Goal: Contribute content: Add original content to the website for others to see

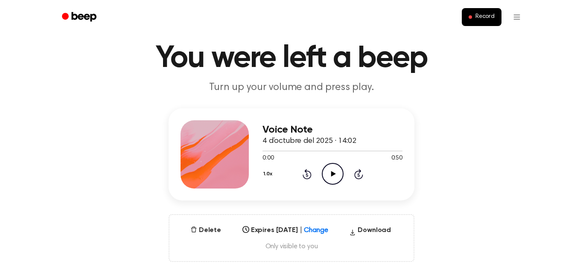
scroll to position [26, 0]
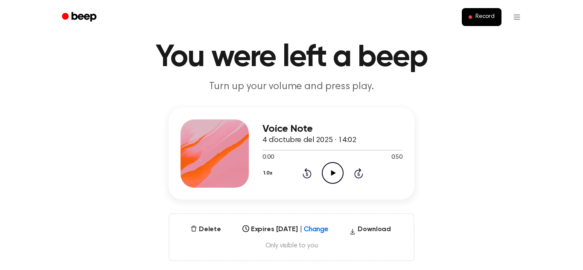
click at [334, 181] on icon "Play Audio" at bounding box center [333, 173] width 22 height 22
click at [340, 175] on icon "Pause Audio" at bounding box center [333, 173] width 22 height 22
click at [335, 175] on icon "Play Audio" at bounding box center [333, 173] width 22 height 22
drag, startPoint x: 273, startPoint y: 148, endPoint x: 258, endPoint y: 153, distance: 15.5
click at [258, 153] on div "Voice Note 4 d’octubre del 2025 · 14:02 0:03 0:50 Your browser does not support…" at bounding box center [292, 154] width 246 height 92
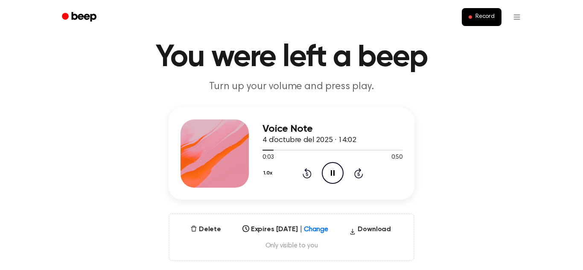
drag, startPoint x: 270, startPoint y: 147, endPoint x: 260, endPoint y: 150, distance: 9.9
click at [260, 150] on div "Voice Note 4 d’octubre del 2025 · 14:02 0:03 0:50 Your browser does not support…" at bounding box center [292, 154] width 246 height 92
click at [329, 169] on icon "Pause Audio" at bounding box center [333, 173] width 22 height 22
click at [302, 170] on icon "Rewind 5 seconds" at bounding box center [306, 173] width 9 height 11
click at [305, 170] on icon at bounding box center [307, 173] width 9 height 10
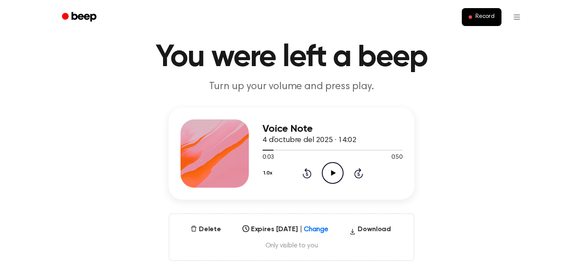
click at [327, 168] on icon "Play Audio" at bounding box center [333, 173] width 22 height 22
click at [334, 171] on icon at bounding box center [333, 173] width 4 height 6
click at [334, 171] on icon "Play Audio" at bounding box center [333, 173] width 22 height 22
click at [333, 166] on icon "Pause Audio" at bounding box center [333, 173] width 22 height 22
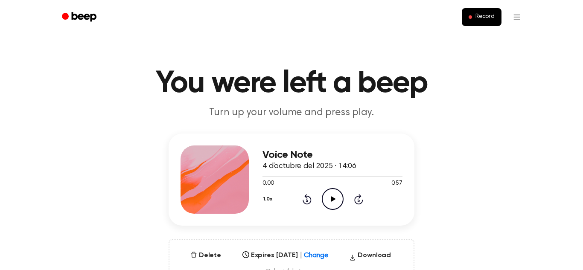
click at [339, 197] on icon "Play Audio" at bounding box center [333, 199] width 22 height 22
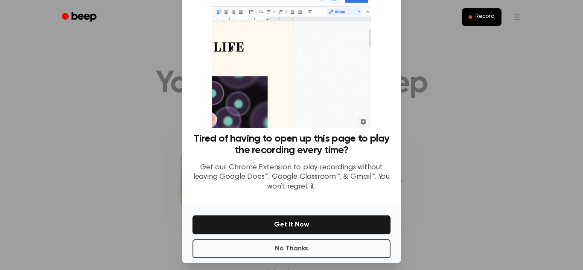
scroll to position [41, 0]
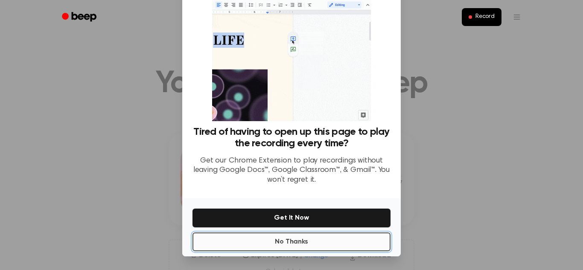
click at [307, 237] on button "No Thanks" at bounding box center [291, 242] width 198 height 19
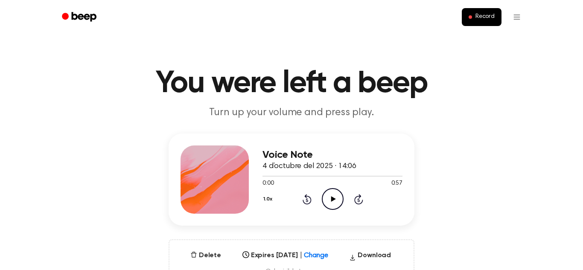
click at [328, 197] on icon "Play Audio" at bounding box center [333, 199] width 22 height 22
click at [328, 196] on icon "Pause Audio" at bounding box center [333, 199] width 22 height 22
click at [328, 196] on icon "Play Audio" at bounding box center [333, 199] width 22 height 22
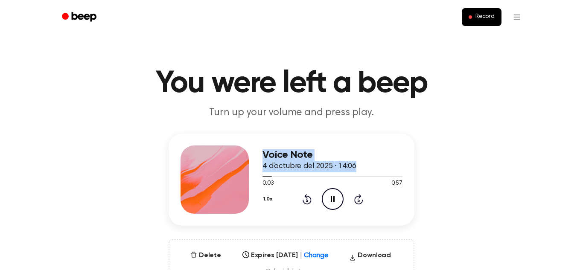
drag, startPoint x: 267, startPoint y: 177, endPoint x: 251, endPoint y: 184, distance: 17.4
click at [251, 184] on div "Voice Note 4 d’octubre del 2025 · 14:06 0:03 0:57 Your browser does not support…" at bounding box center [292, 180] width 246 height 92
click at [274, 164] on span "4 d’octubre del 2025 · 14:06" at bounding box center [309, 167] width 94 height 8
click at [517, 163] on div "Voice Note 4 d’octubre del 2025 · 14:06 0:03 0:57 Your browser does not support…" at bounding box center [291, 211] width 562 height 154
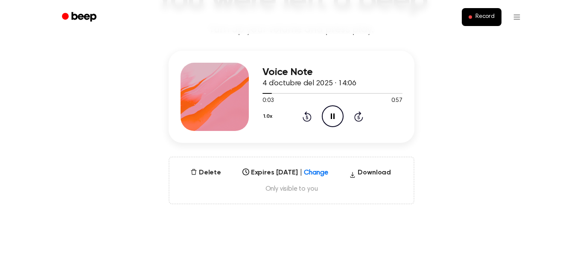
scroll to position [137, 0]
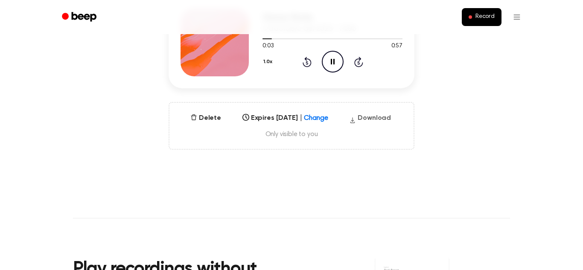
click at [373, 118] on button "Download" at bounding box center [370, 120] width 49 height 14
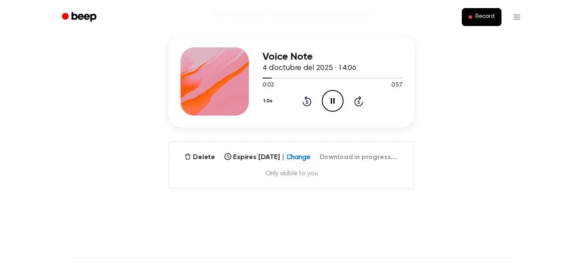
scroll to position [96, 0]
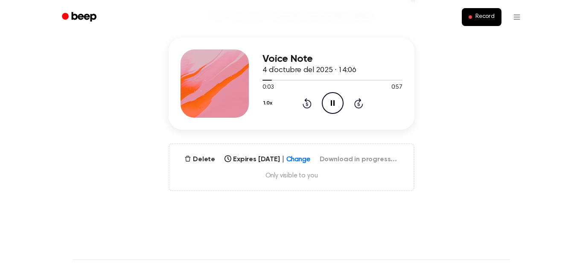
click at [285, 105] on div "1.0x Rewind 5 seconds Pause Audio Skip 5 seconds" at bounding box center [332, 103] width 140 height 22
drag, startPoint x: 272, startPoint y: 77, endPoint x: 233, endPoint y: 80, distance: 39.4
click at [255, 78] on div "Voice Note 4 d’octubre del 2025 · 14:06 0:03 0:57 Your browser does not support…" at bounding box center [292, 84] width 246 height 92
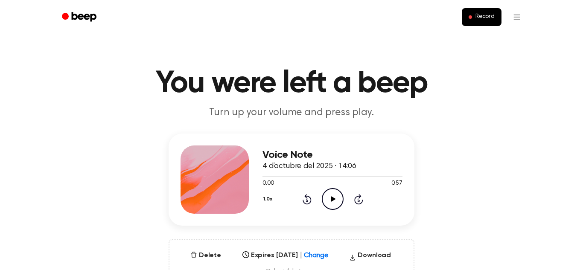
click at [322, 201] on circle at bounding box center [332, 199] width 21 height 21
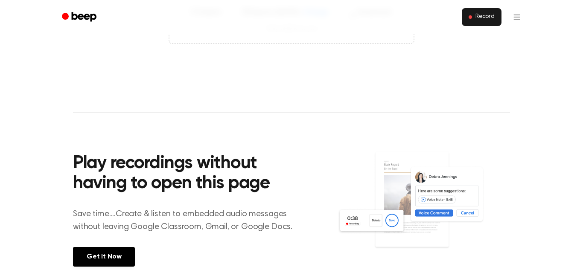
scroll to position [240, 0]
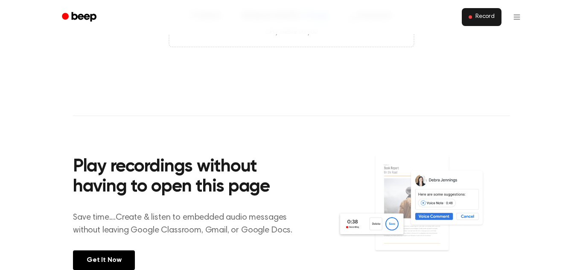
click at [483, 16] on span "Record" at bounding box center [484, 17] width 19 height 8
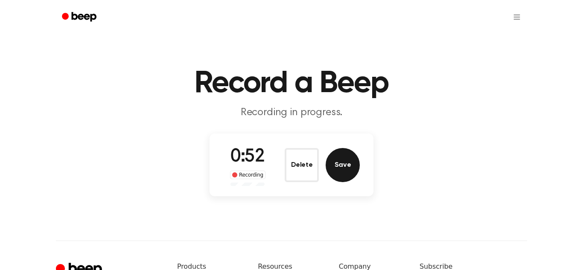
click at [346, 161] on button "Save" at bounding box center [343, 165] width 34 height 34
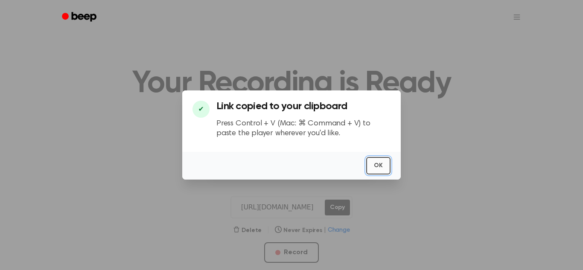
click at [387, 167] on button "OK" at bounding box center [378, 165] width 24 height 17
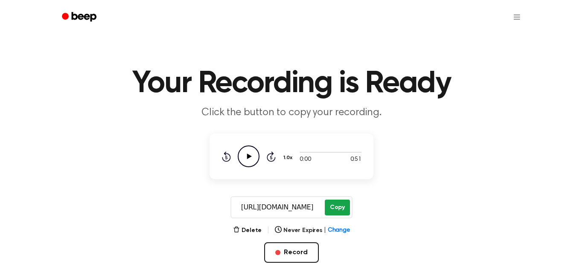
click at [333, 210] on button "Copy" at bounding box center [337, 208] width 25 height 16
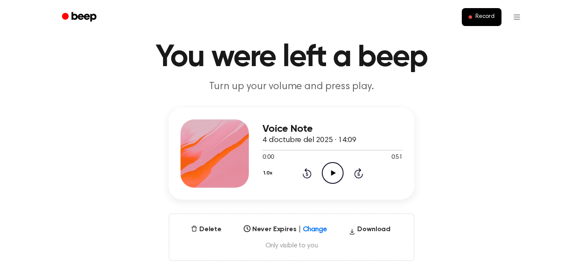
scroll to position [41, 0]
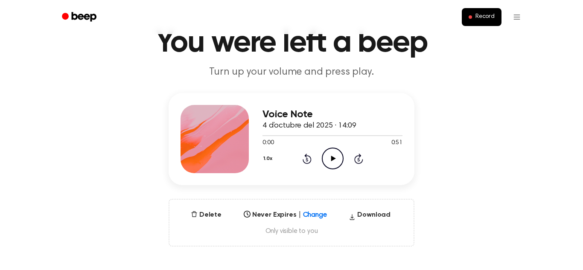
click at [328, 160] on icon "Play Audio" at bounding box center [333, 159] width 22 height 22
click at [349, 157] on div "1.0x Rewind 5 seconds Pause Audio Skip 5 seconds" at bounding box center [332, 159] width 140 height 22
click at [334, 160] on icon at bounding box center [333, 159] width 4 height 6
click at [202, 210] on button "Delete" at bounding box center [206, 215] width 38 height 10
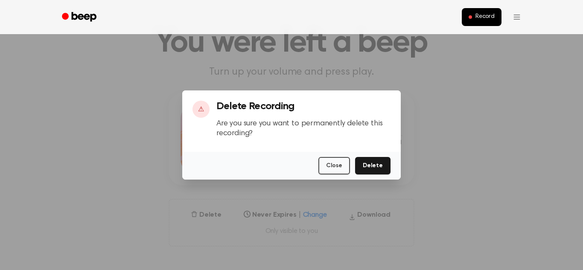
click at [390, 167] on div "Close Delete" at bounding box center [291, 166] width 218 height 28
click at [388, 166] on button "Delete" at bounding box center [372, 165] width 35 height 17
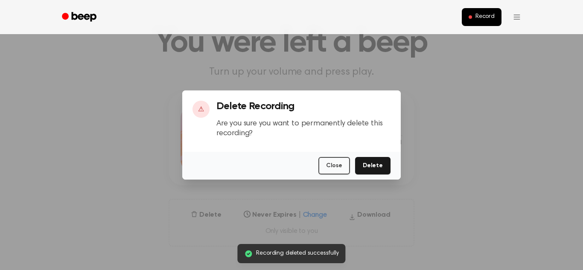
click at [498, 184] on div at bounding box center [291, 135] width 583 height 270
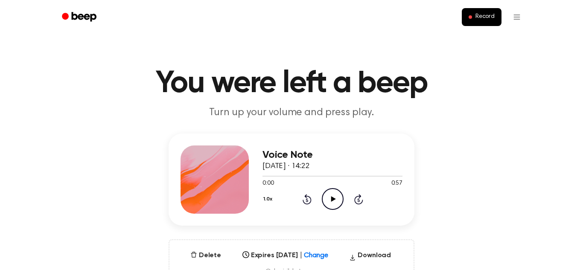
click at [337, 198] on icon "Play Audio" at bounding box center [333, 199] width 22 height 22
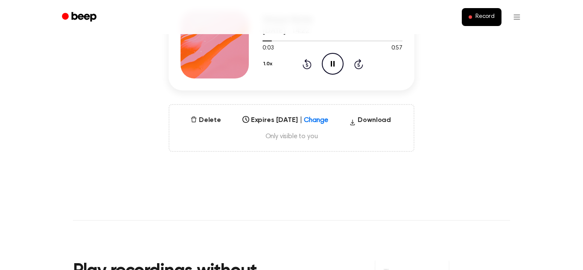
scroll to position [141, 0]
